Goal: Book appointment/travel/reservation

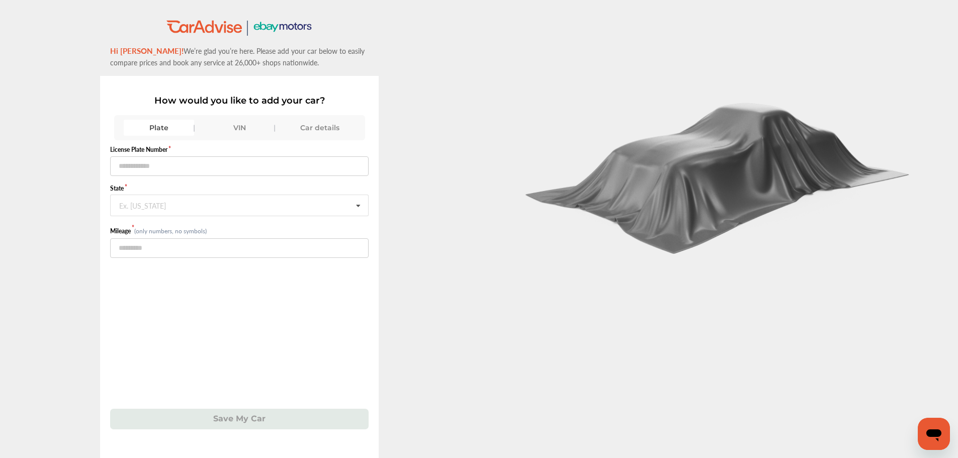
click at [246, 131] on div "VIN" at bounding box center [239, 128] width 70 height 16
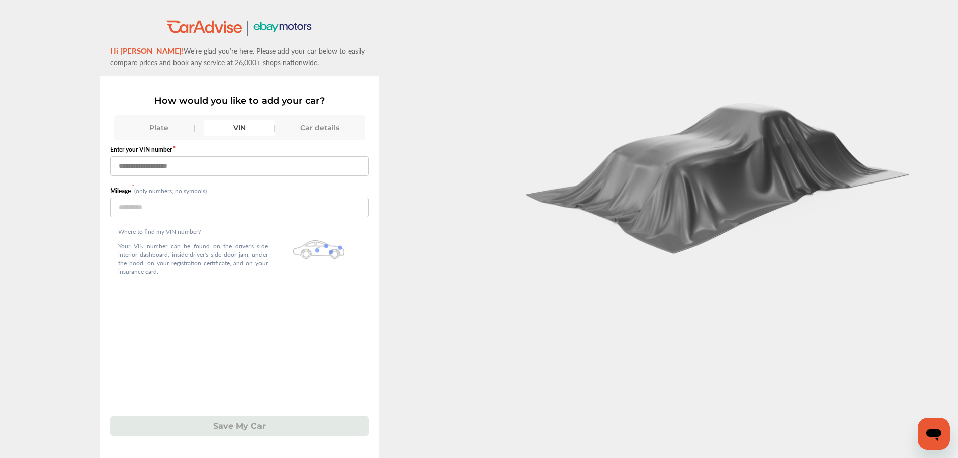
click at [244, 167] on input "text" at bounding box center [239, 166] width 259 height 20
paste input "**********"
type input "**********"
click at [206, 213] on input "number" at bounding box center [239, 208] width 259 height 20
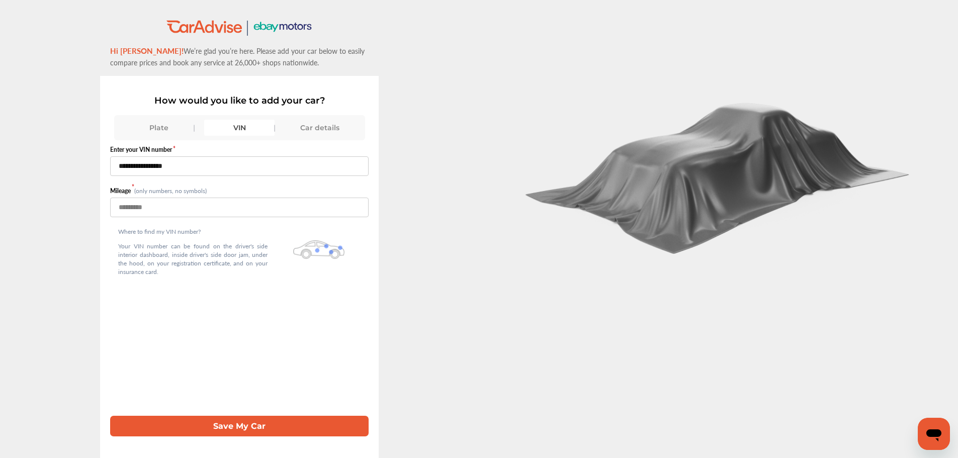
type input "***"
click at [250, 426] on button "Save My Car" at bounding box center [239, 426] width 259 height 21
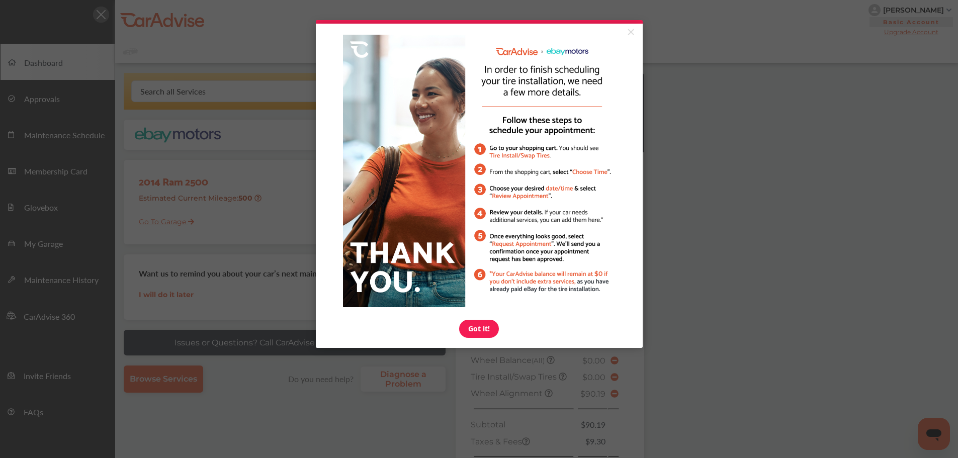
drag, startPoint x: 627, startPoint y: 35, endPoint x: 627, endPoint y: 46, distance: 10.6
click at [627, 35] on link "×" at bounding box center [631, 33] width 18 height 18
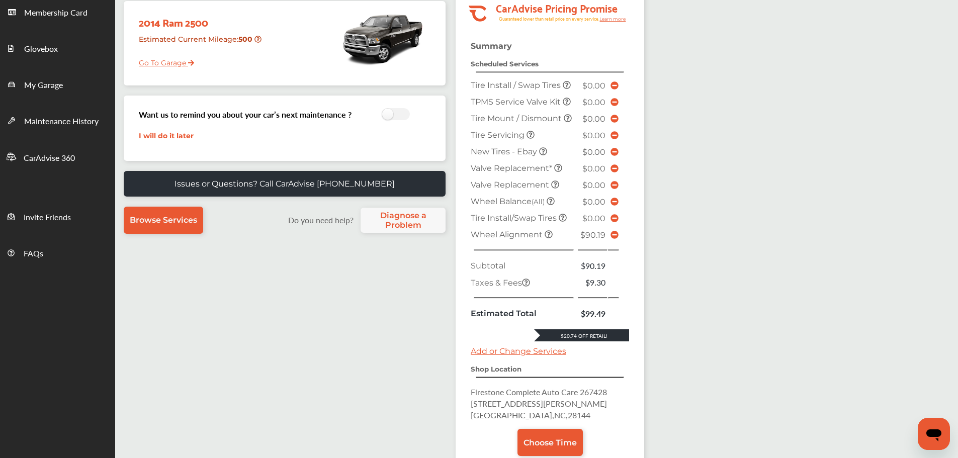
scroll to position [229, 0]
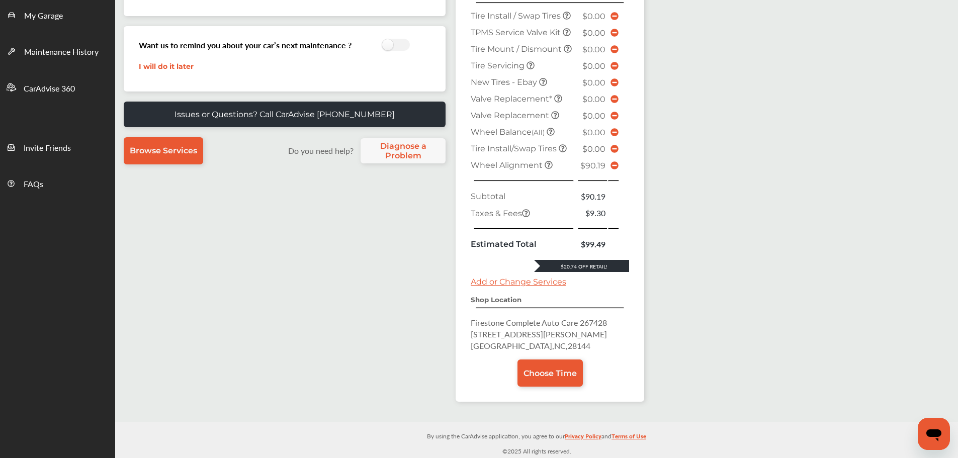
click at [556, 374] on span "Choose Time" at bounding box center [550, 374] width 53 height 10
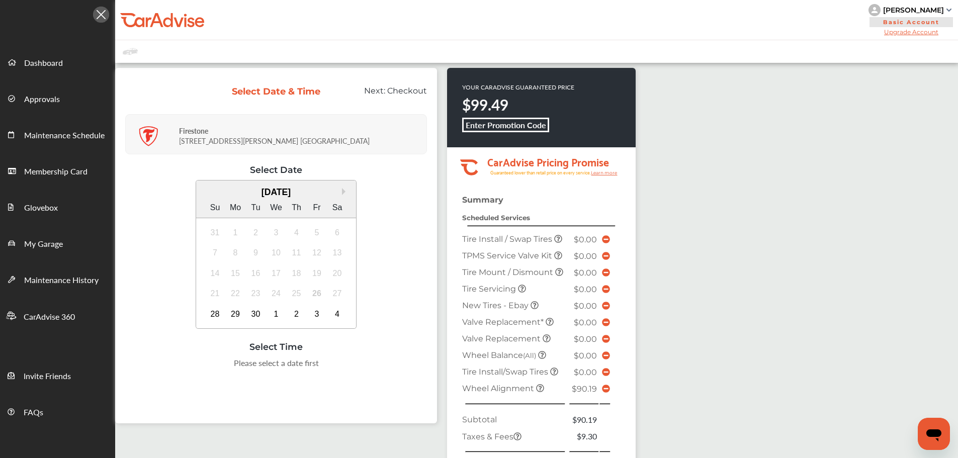
click at [271, 314] on div "1" at bounding box center [276, 314] width 16 height 16
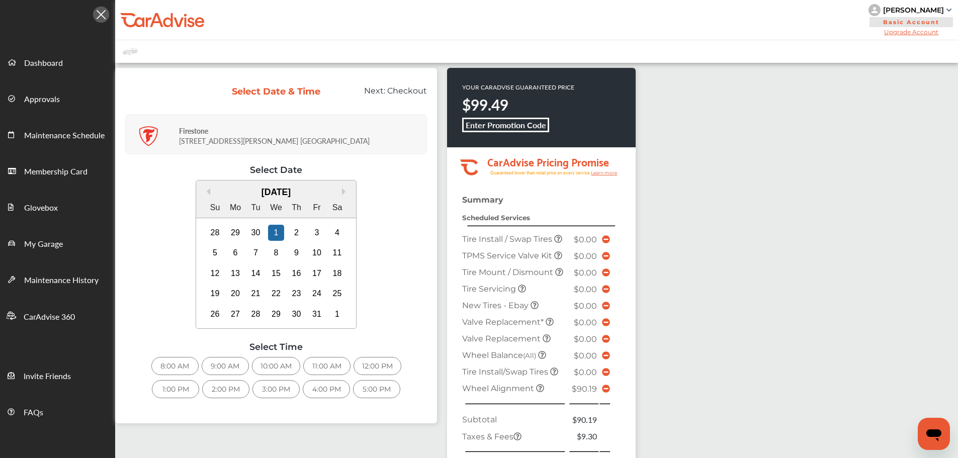
click at [284, 373] on div "10:00 AM" at bounding box center [276, 366] width 48 height 18
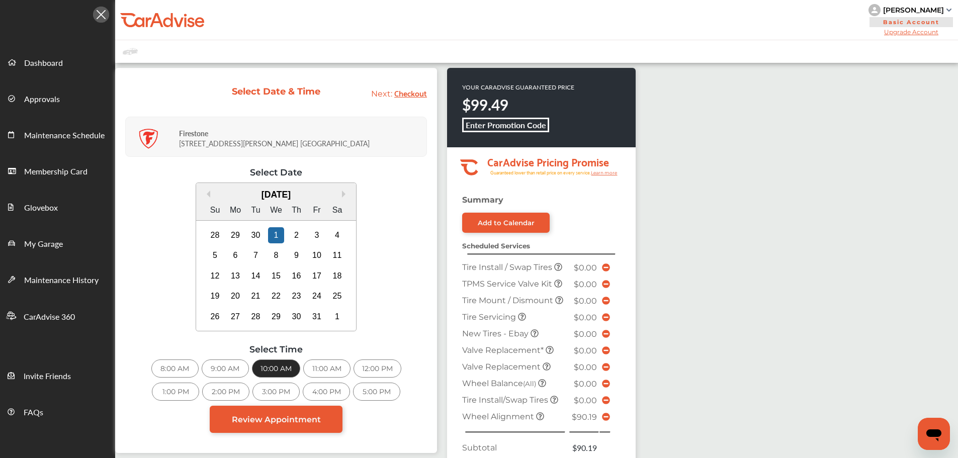
click at [262, 416] on span "Review Appointment" at bounding box center [276, 420] width 89 height 10
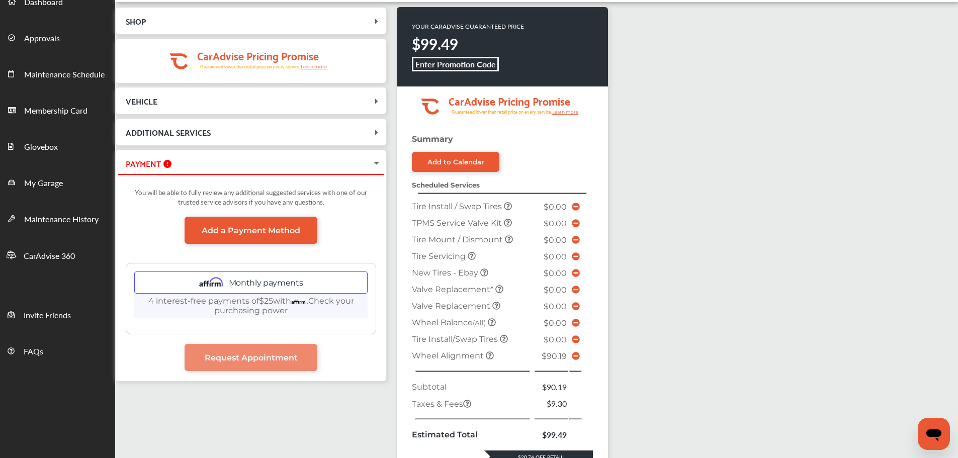
scroll to position [302, 0]
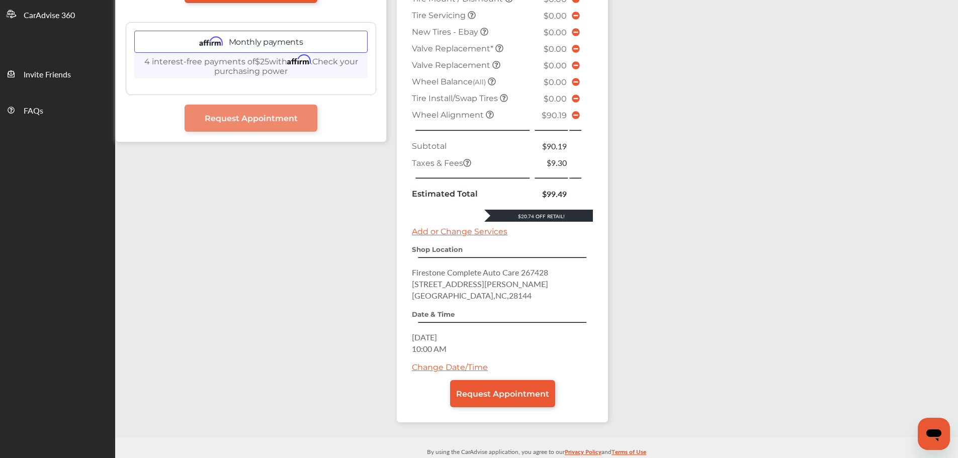
click at [574, 118] on icon at bounding box center [576, 115] width 8 height 8
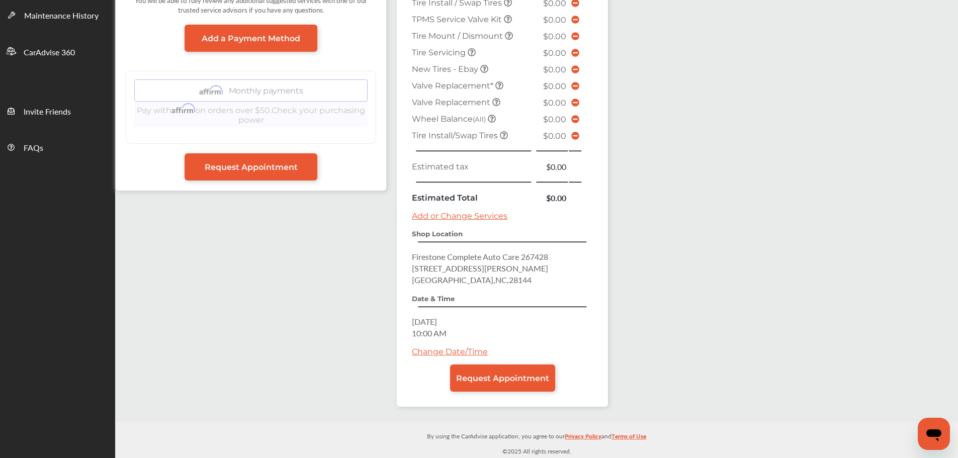
click at [504, 387] on link "Request Appointment" at bounding box center [502, 378] width 105 height 27
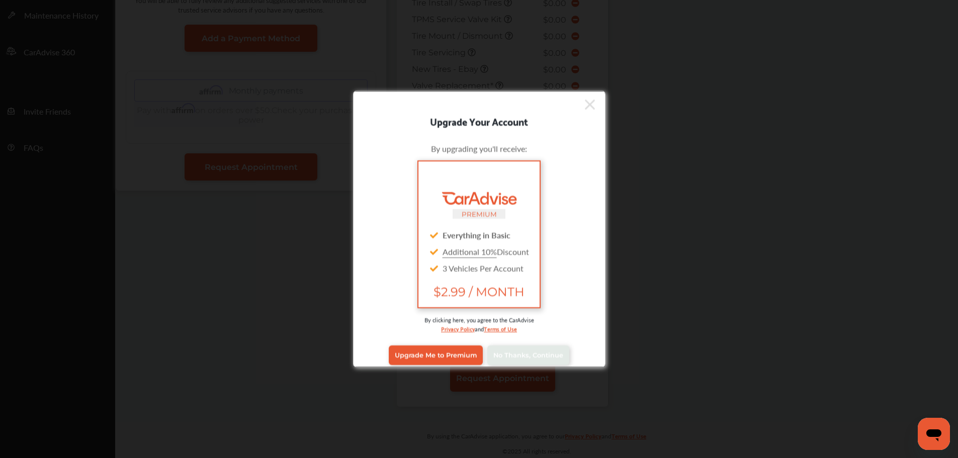
click at [512, 356] on span "No Thanks, Continue" at bounding box center [528, 356] width 70 height 8
